Goal: Information Seeking & Learning: Understand process/instructions

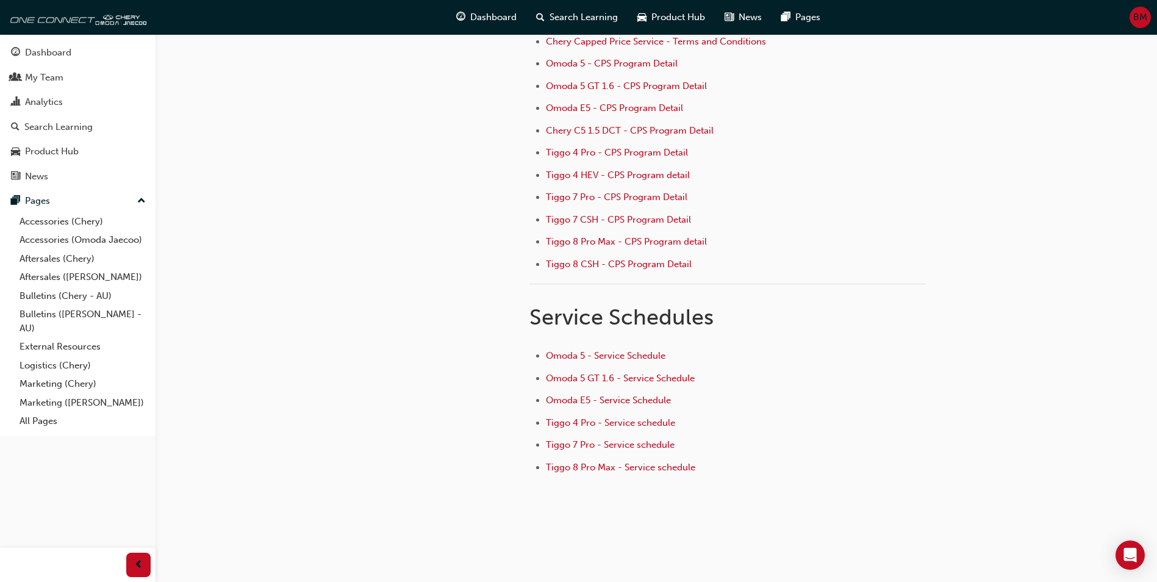
scroll to position [103, 0]
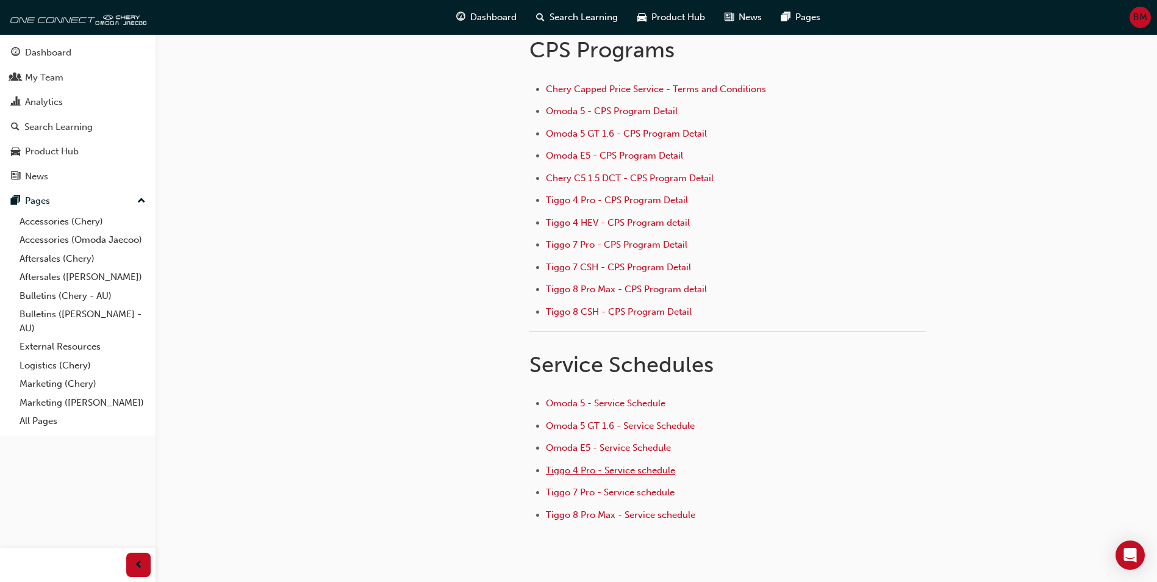
click at [608, 463] on li "Tiggo 4 Pro - Service schedule" at bounding box center [736, 472] width 380 height 18
click at [606, 473] on span "Tiggo 4 Pro - Service schedule" at bounding box center [610, 470] width 129 height 11
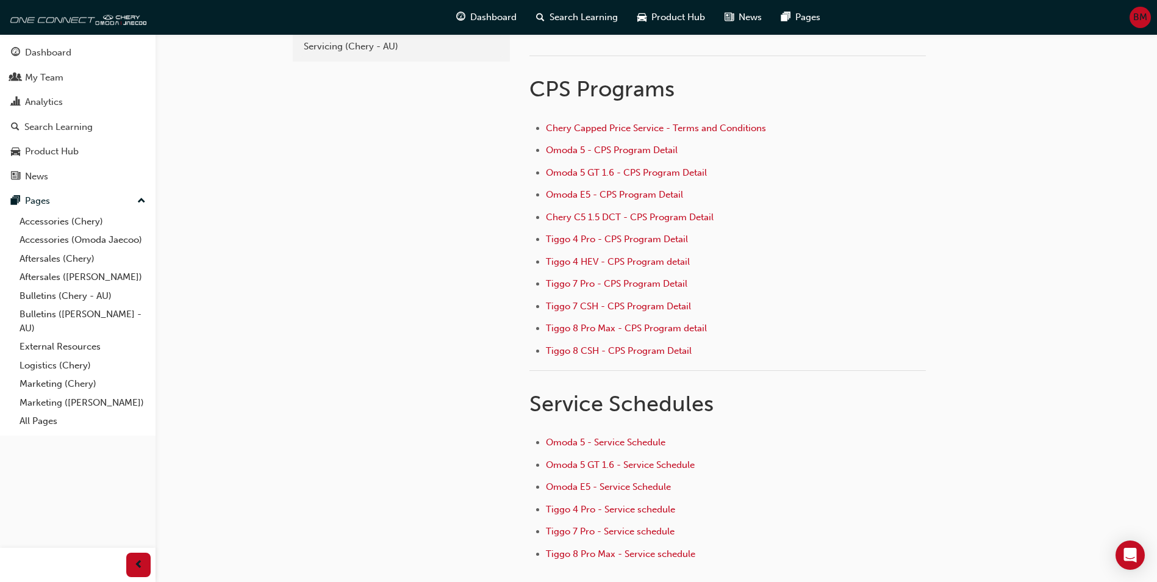
scroll to position [164, 0]
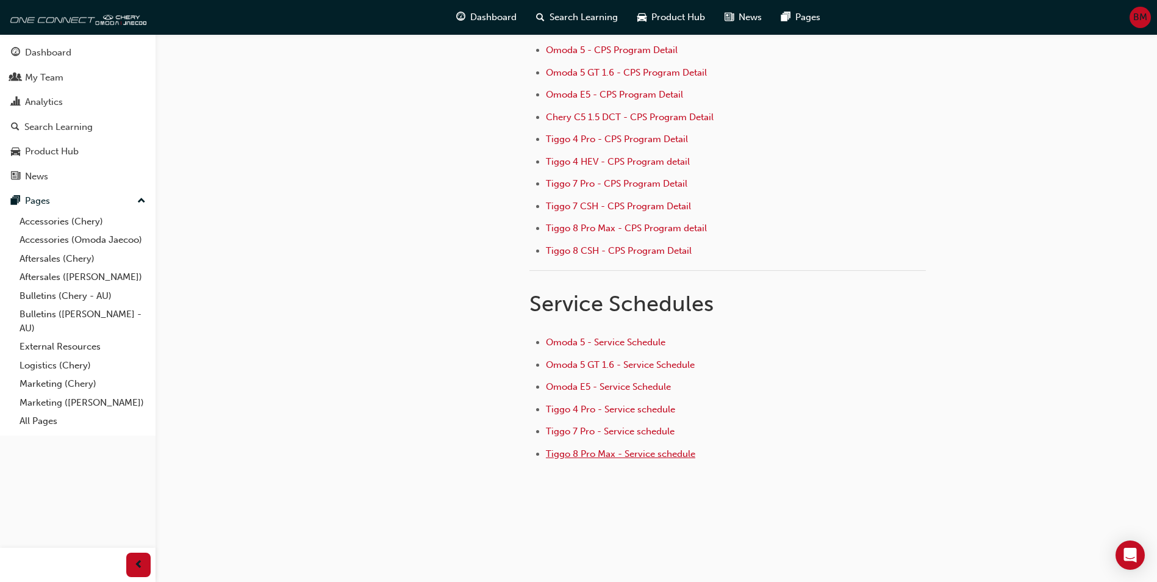
click at [600, 453] on span "Tiggo 8 Pro Max - Service schedule" at bounding box center [620, 453] width 149 height 11
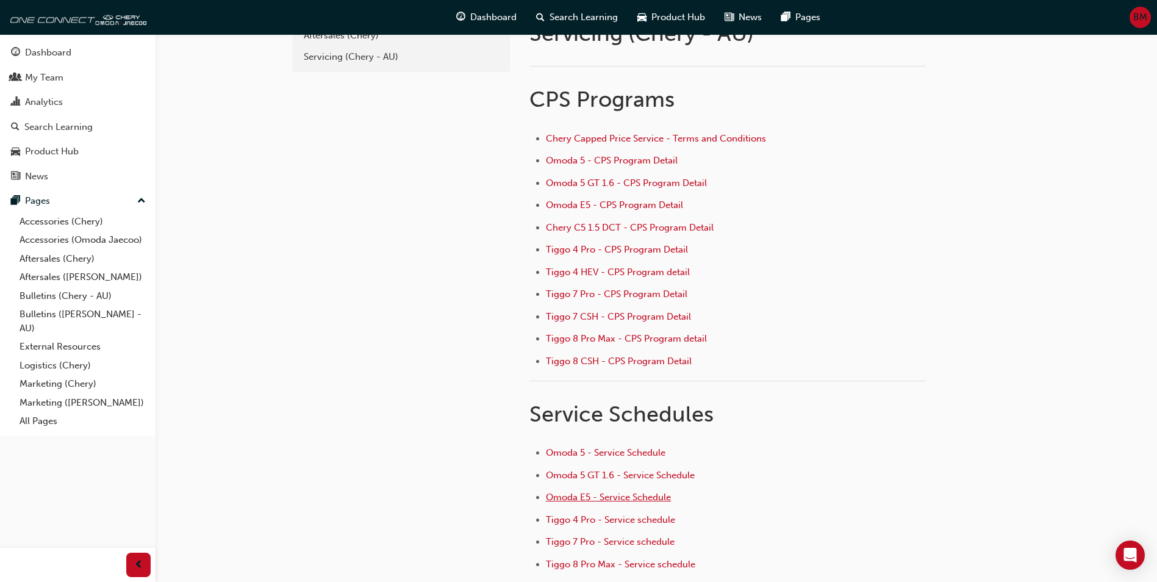
scroll to position [61, 0]
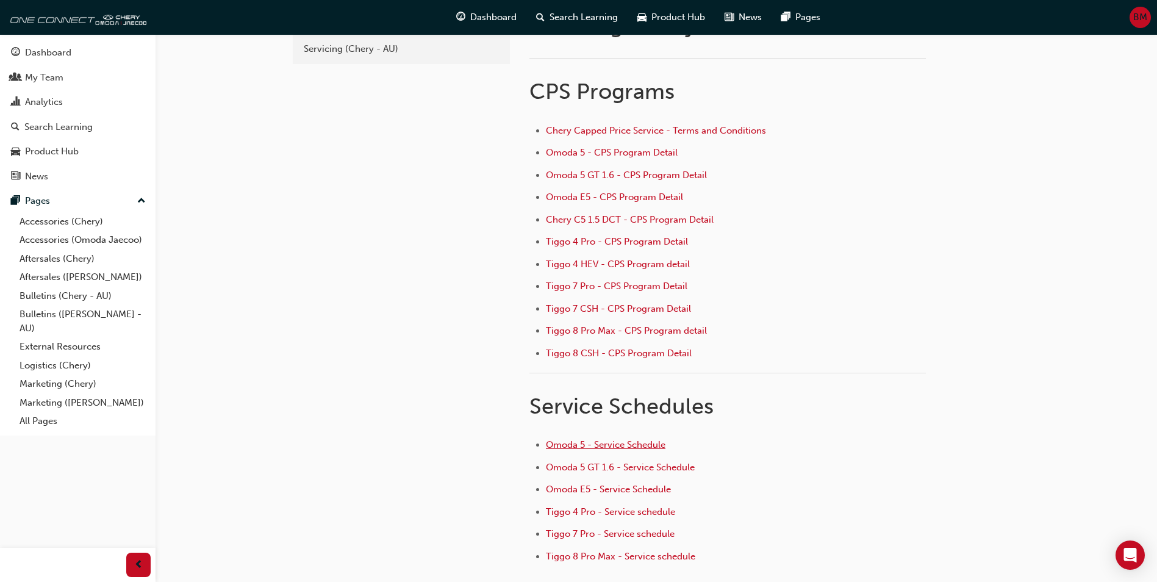
click at [558, 444] on span "Omoda 5 - Service Schedule" at bounding box center [606, 444] width 120 height 11
